Goal: Check status: Check status

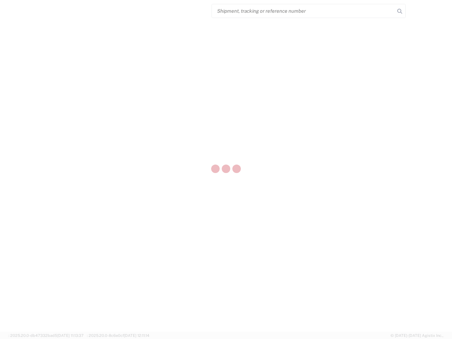
select select "US"
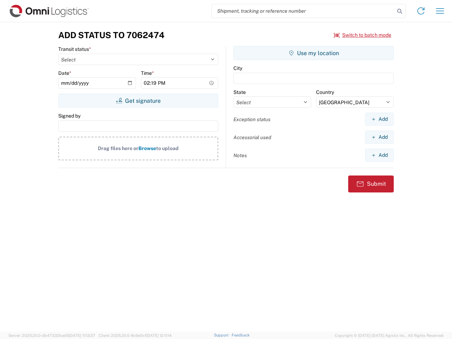
click at [303, 11] on input "search" at bounding box center [303, 10] width 183 height 13
click at [400, 11] on icon at bounding box center [400, 11] width 10 height 10
click at [421, 11] on icon at bounding box center [420, 10] width 11 height 11
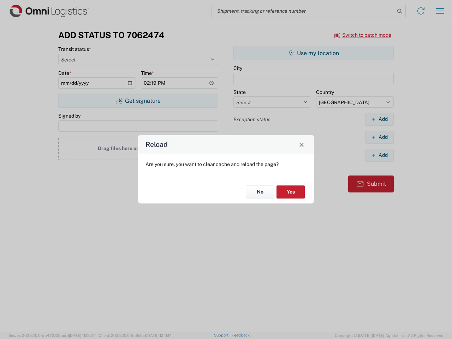
click at [440, 11] on div "Reload Are you sure, you want to clear cache and reload the page? No Yes" at bounding box center [226, 169] width 452 height 339
click at [363, 35] on div "Reload Are you sure, you want to clear cache and reload the page? No Yes" at bounding box center [226, 169] width 452 height 339
click at [138, 101] on div "Reload Are you sure, you want to clear cache and reload the page? No Yes" at bounding box center [226, 169] width 452 height 339
click at [314, 53] on div "Reload Are you sure, you want to clear cache and reload the page? No Yes" at bounding box center [226, 169] width 452 height 339
click at [379, 119] on div "Reload Are you sure, you want to clear cache and reload the page? No Yes" at bounding box center [226, 169] width 452 height 339
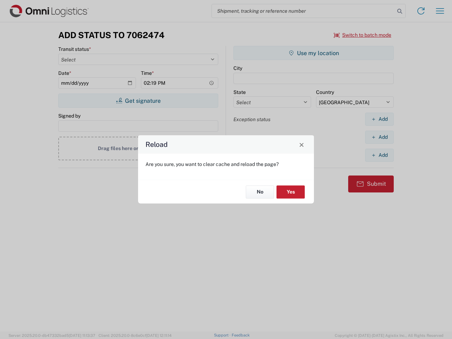
click at [379, 137] on div "Reload Are you sure, you want to clear cache and reload the page? No Yes" at bounding box center [226, 169] width 452 height 339
click at [379, 155] on div "Reload Are you sure, you want to clear cache and reload the page? No Yes" at bounding box center [226, 169] width 452 height 339
